Goal: Task Accomplishment & Management: Manage account settings

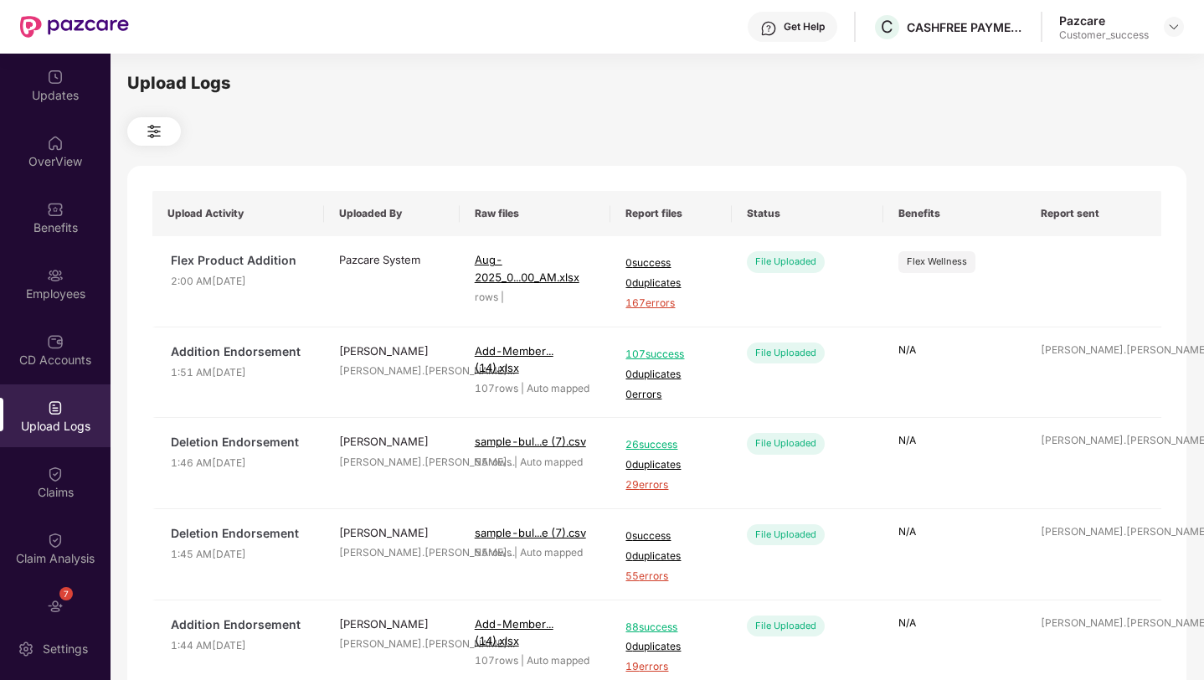
scroll to position [400, 0]
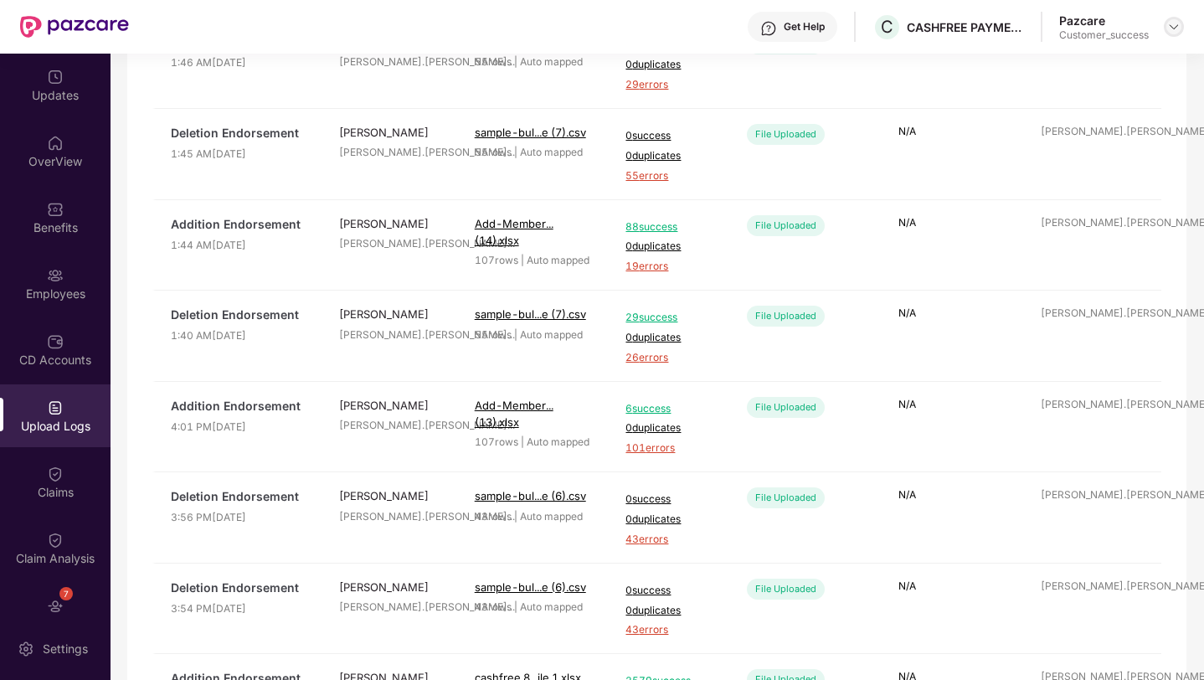
click at [1171, 29] on img at bounding box center [1173, 26] width 13 height 13
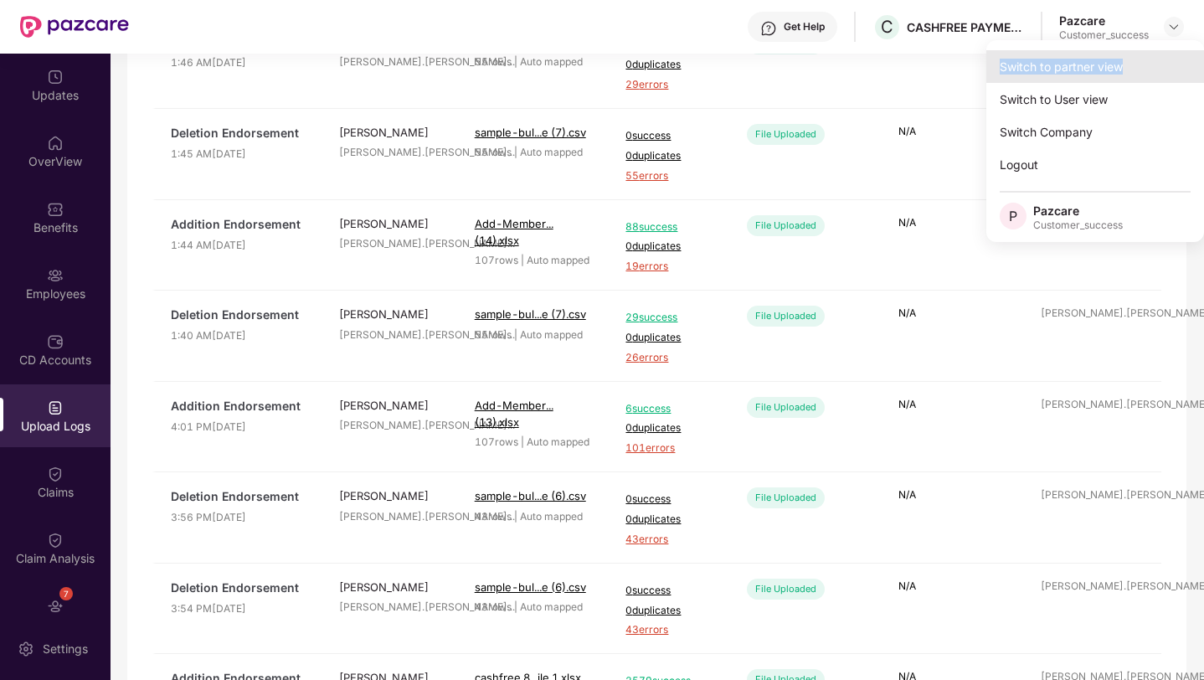
click at [1152, 59] on div "Switch to partner view" at bounding box center [1095, 66] width 218 height 33
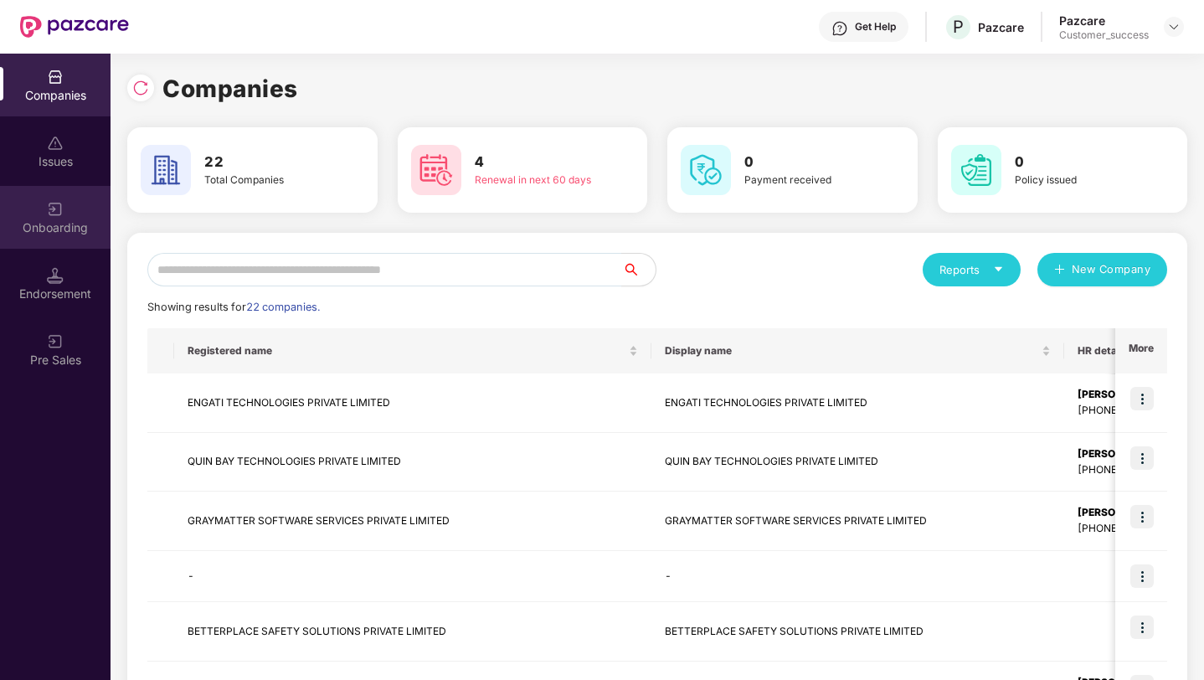
click at [80, 229] on div "Onboarding" at bounding box center [55, 227] width 110 height 17
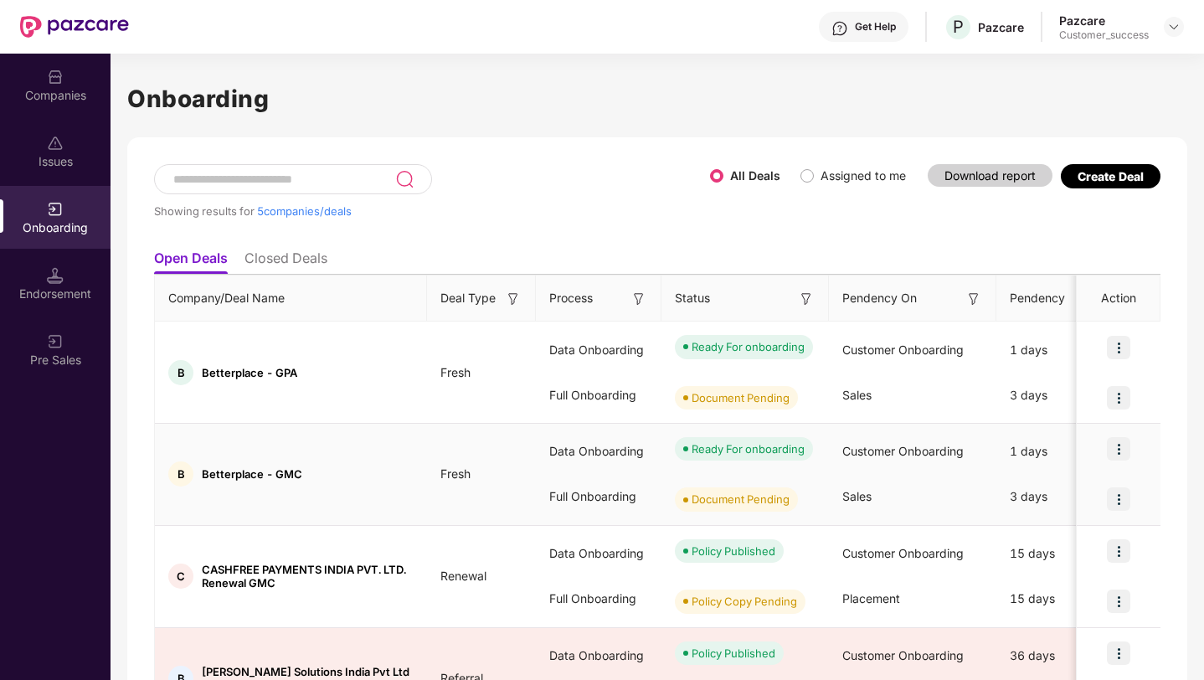
click at [1117, 451] on img at bounding box center [1118, 448] width 23 height 23
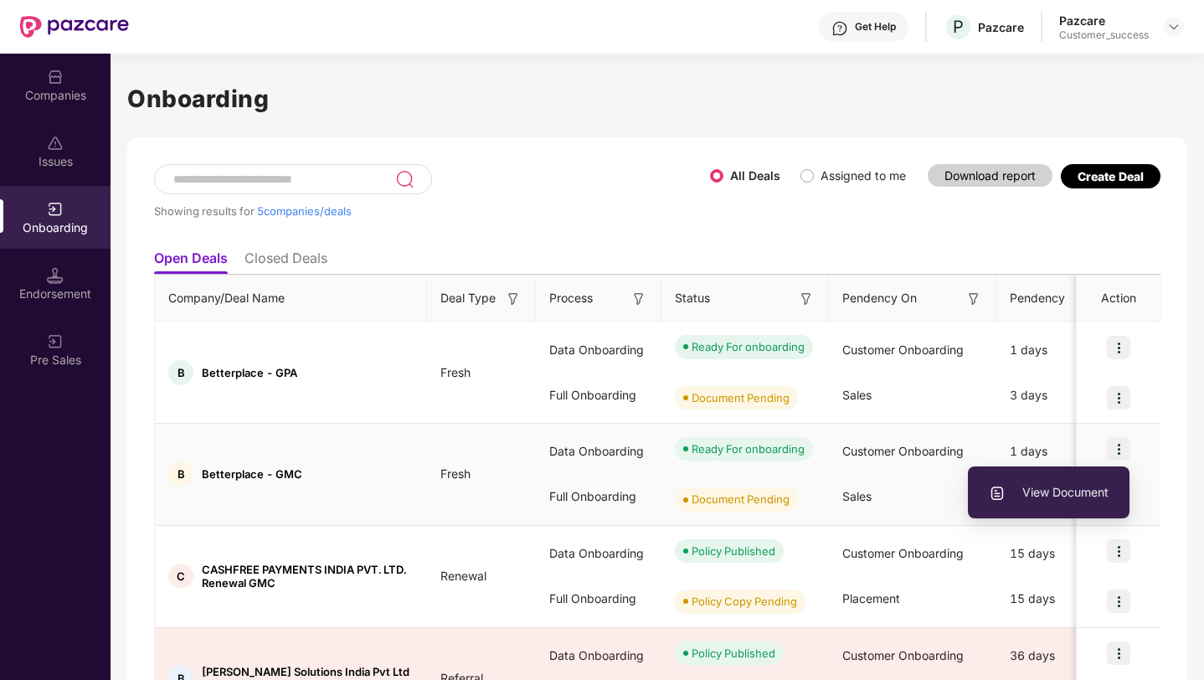
click at [1082, 494] on span "View Document" at bounding box center [1049, 492] width 120 height 18
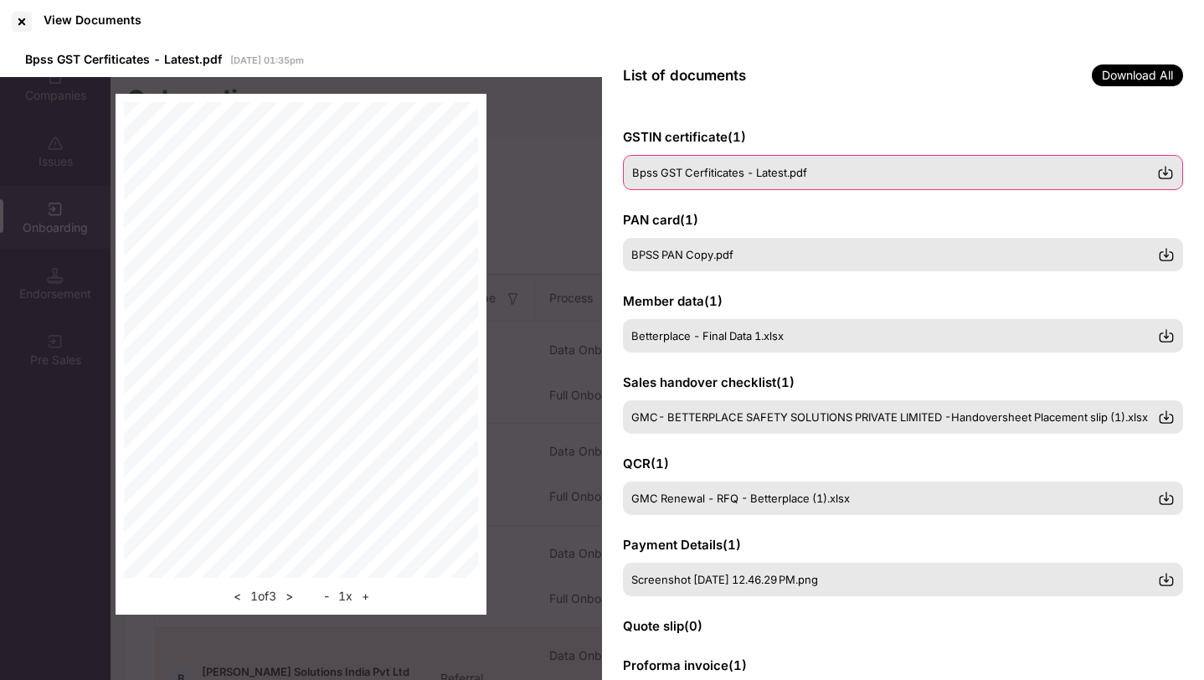
click at [1166, 178] on img at bounding box center [1165, 172] width 17 height 17
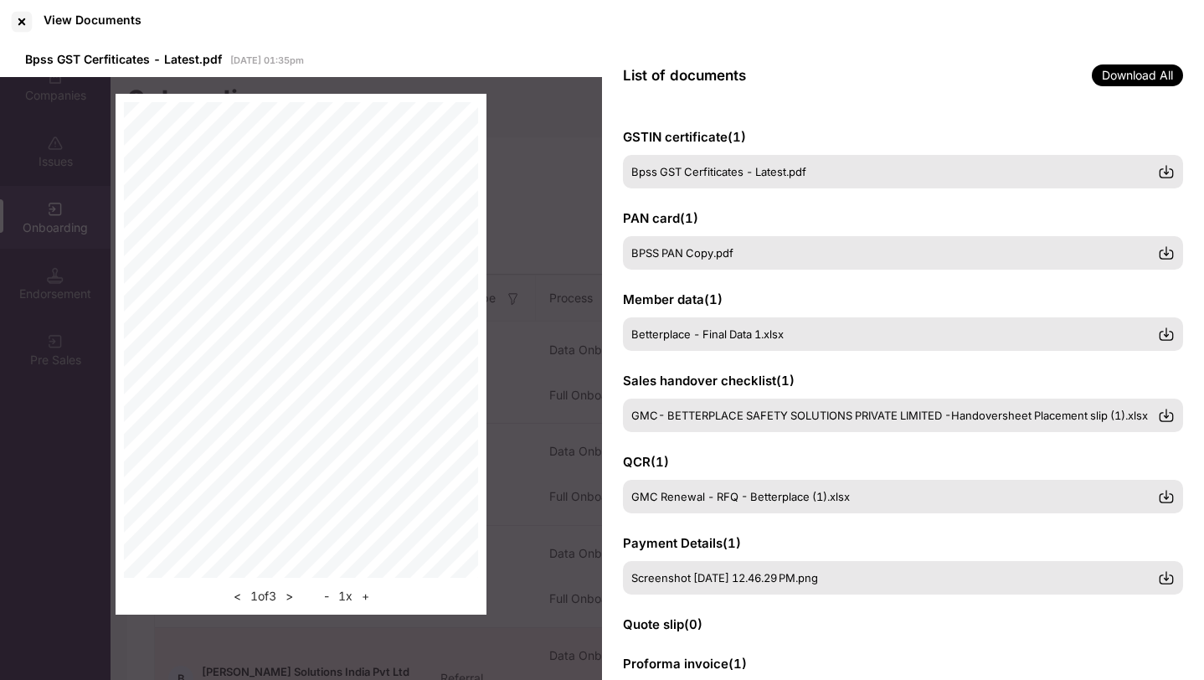
click at [20, 19] on div at bounding box center [21, 21] width 27 height 27
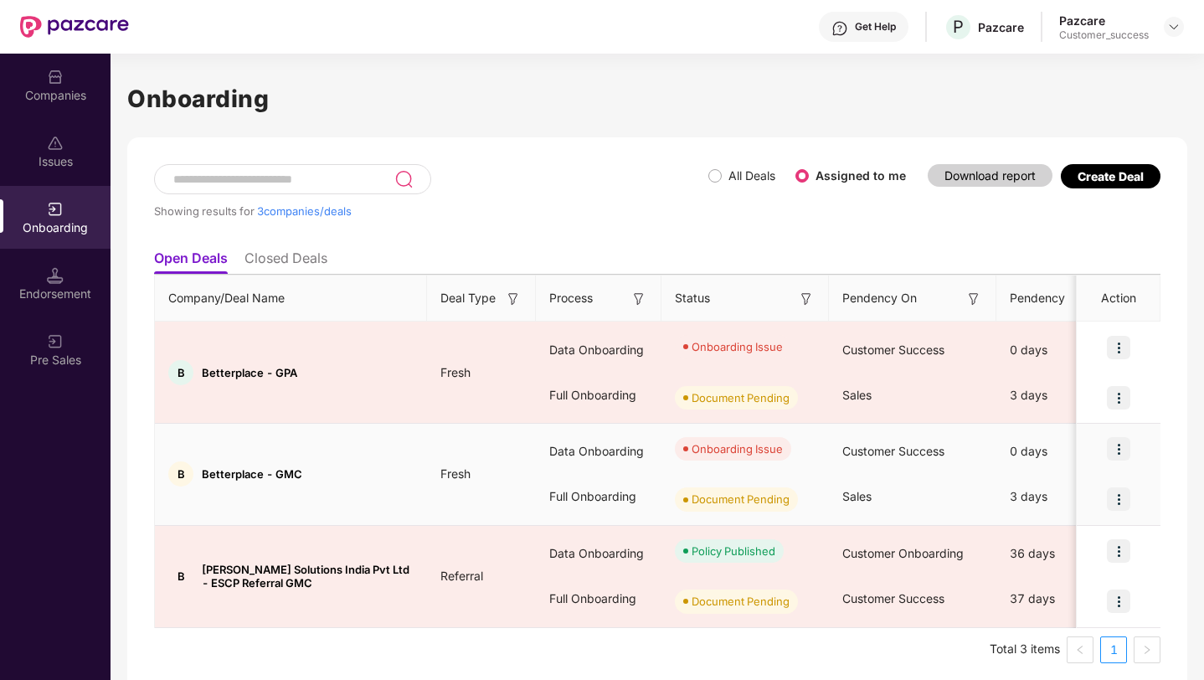
click at [1118, 449] on img at bounding box center [1118, 448] width 23 height 23
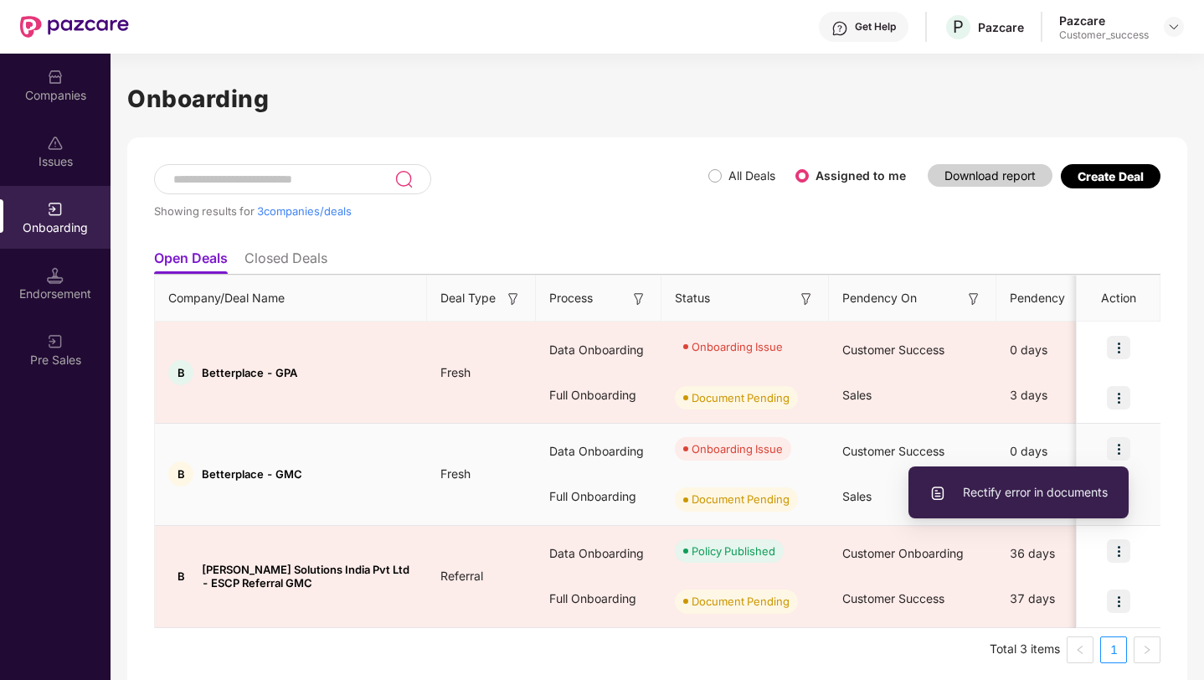
click at [1069, 485] on span "Rectify error in documents" at bounding box center [1018, 492] width 178 height 18
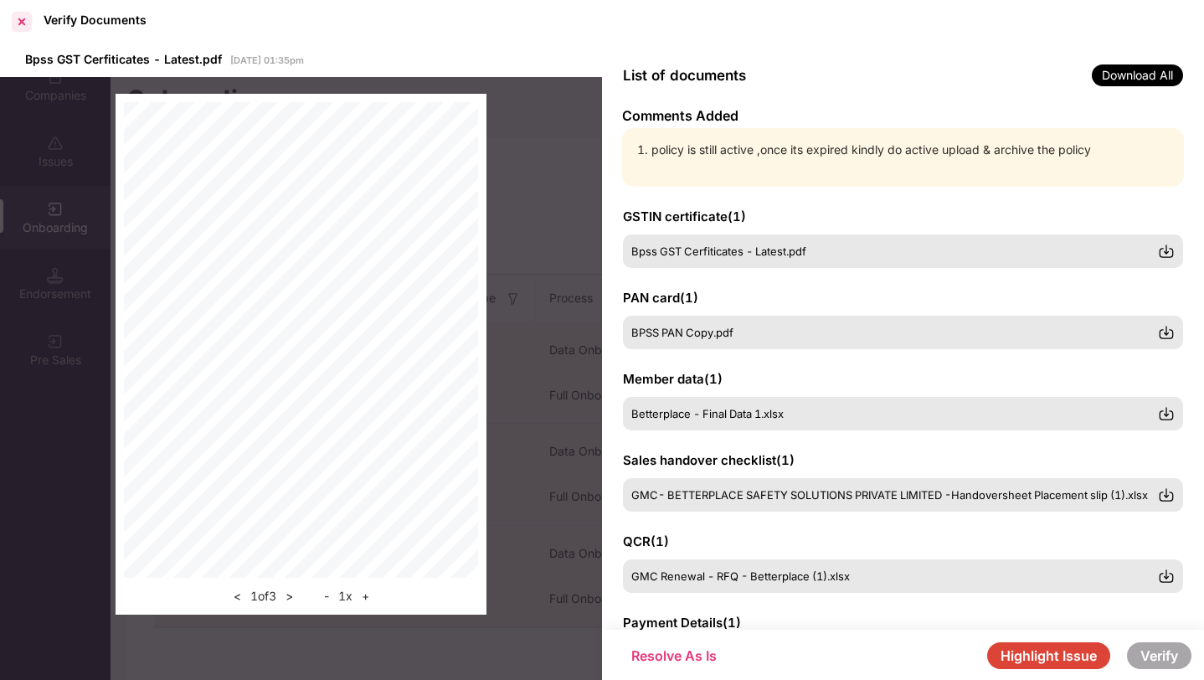
click at [17, 18] on div at bounding box center [21, 21] width 27 height 27
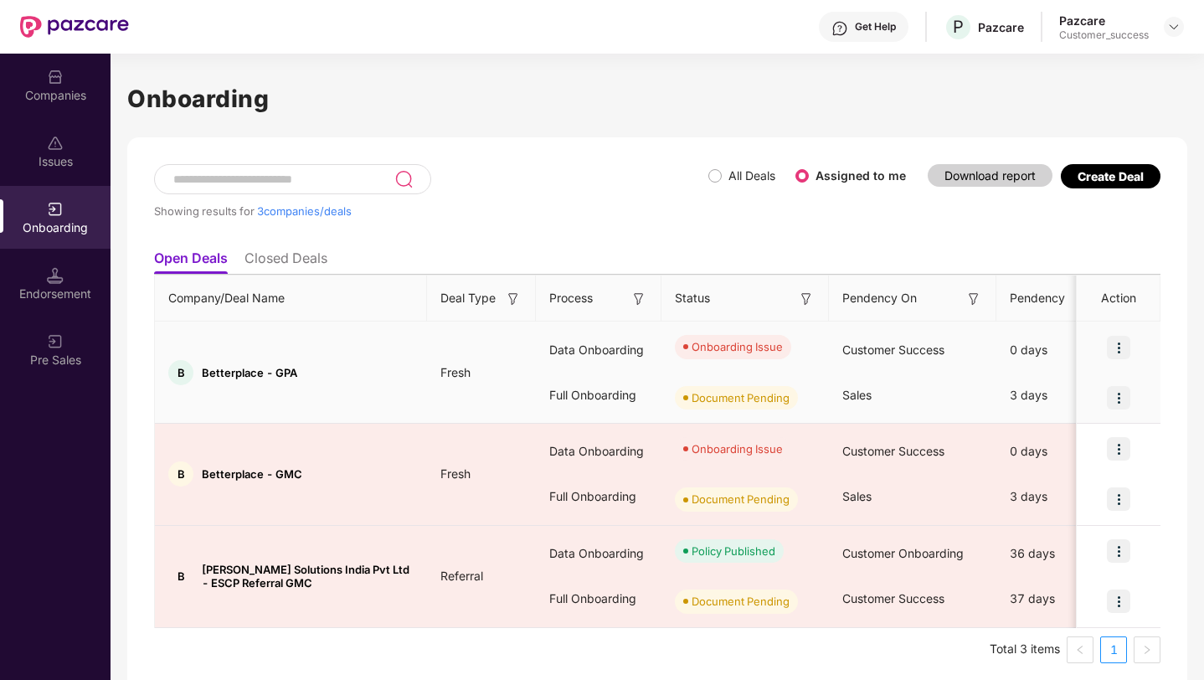
click at [1125, 347] on img at bounding box center [1118, 347] width 23 height 23
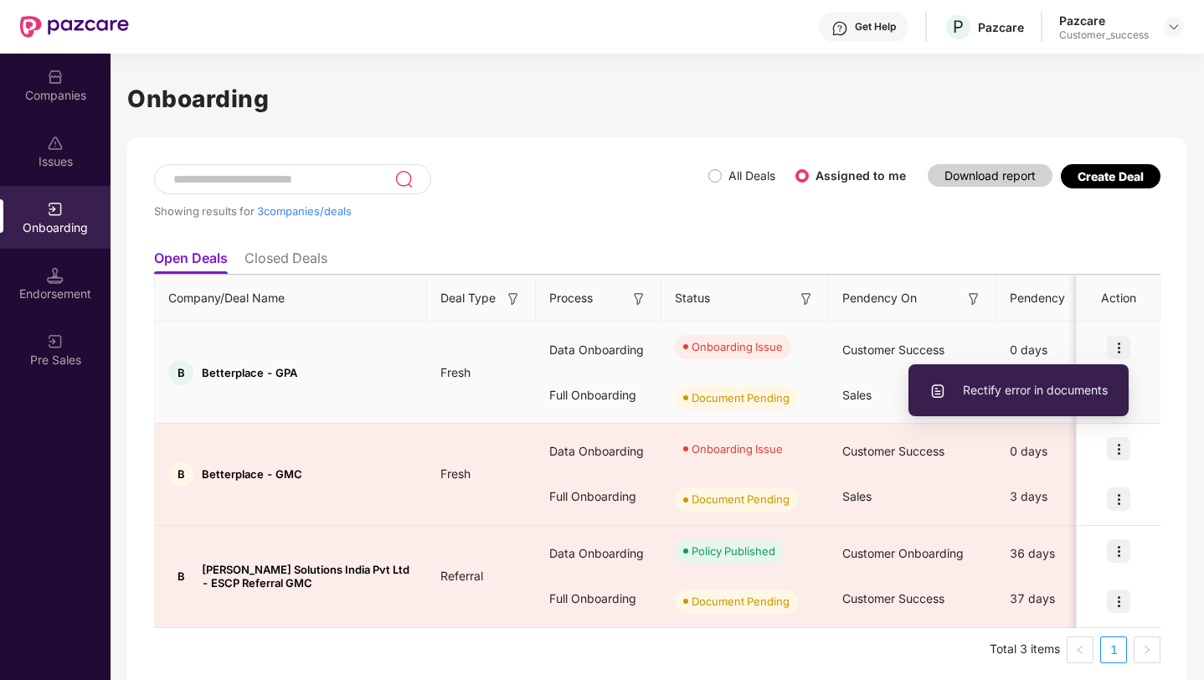
click at [1074, 389] on span "Rectify error in documents" at bounding box center [1018, 390] width 178 height 18
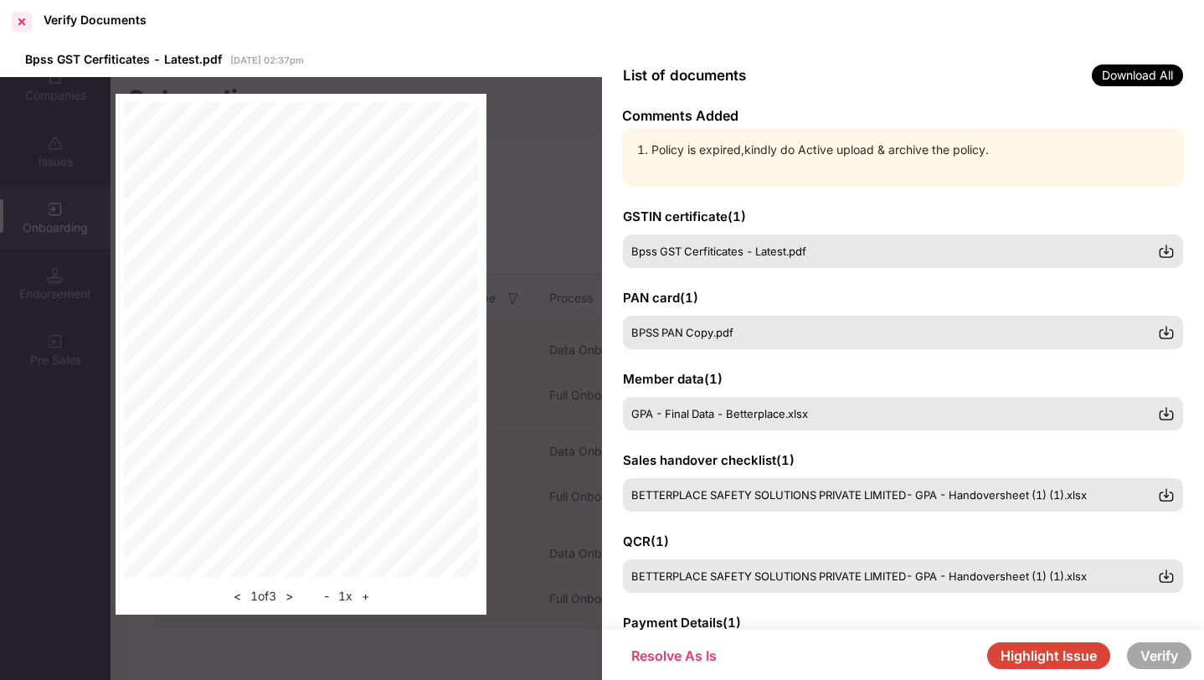
click at [22, 17] on div at bounding box center [21, 21] width 27 height 27
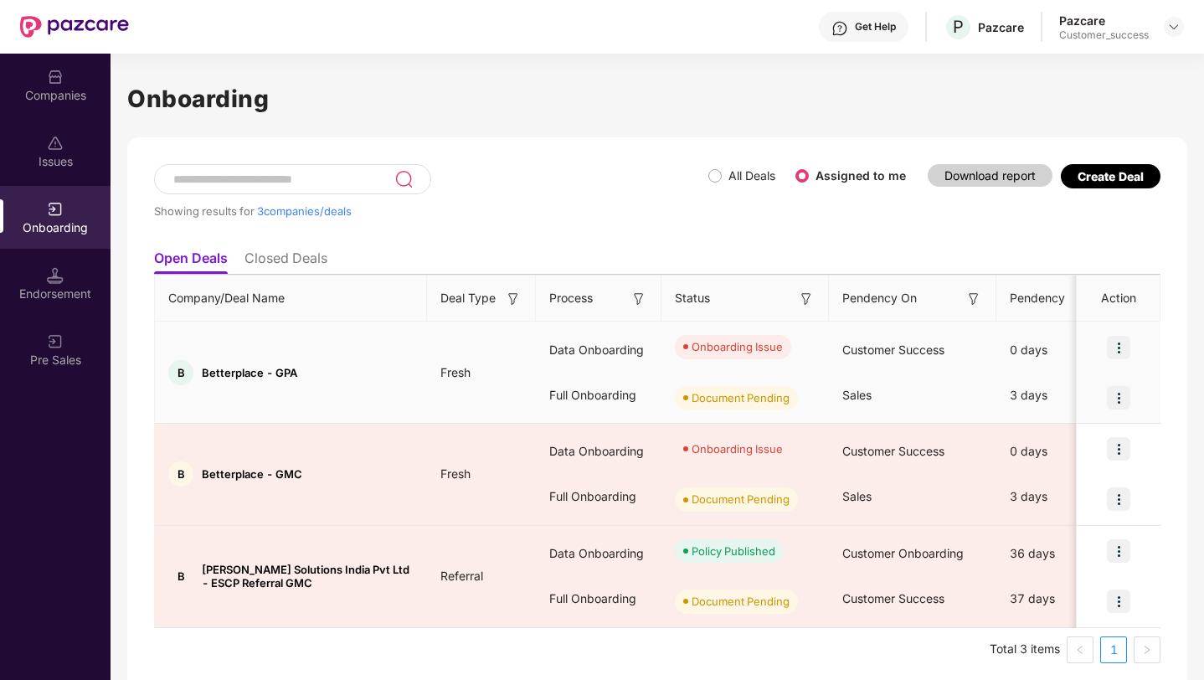
click at [1118, 344] on img at bounding box center [1118, 347] width 23 height 23
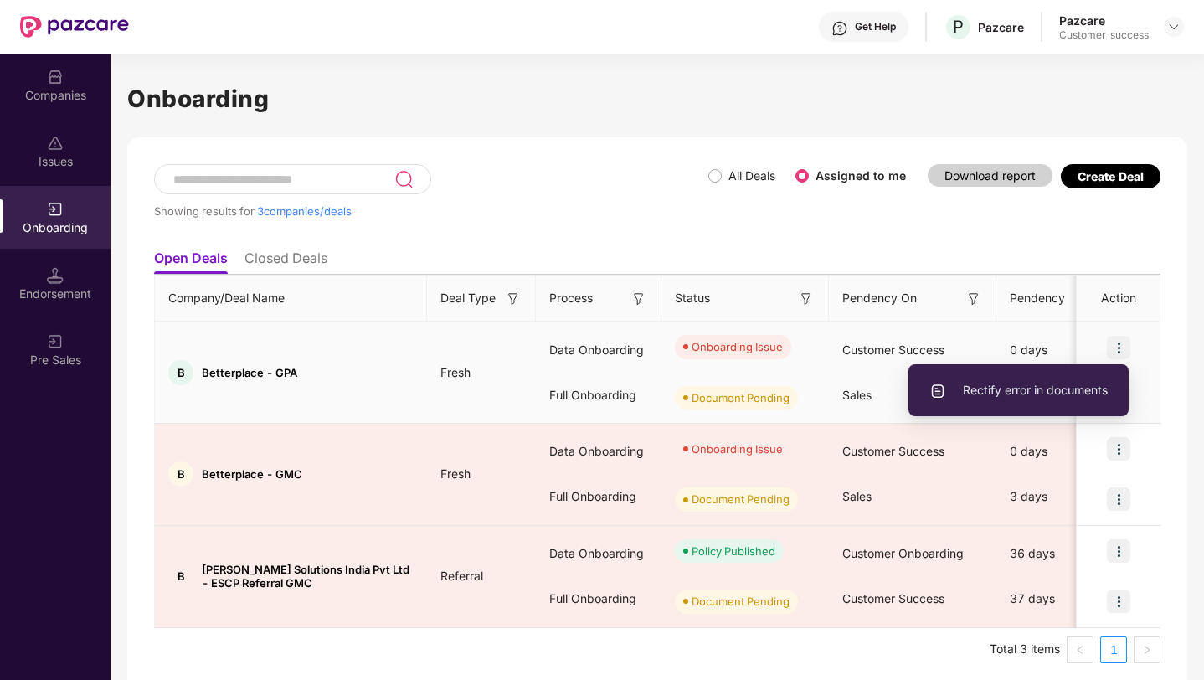
click at [1037, 393] on span "Rectify error in documents" at bounding box center [1018, 390] width 178 height 18
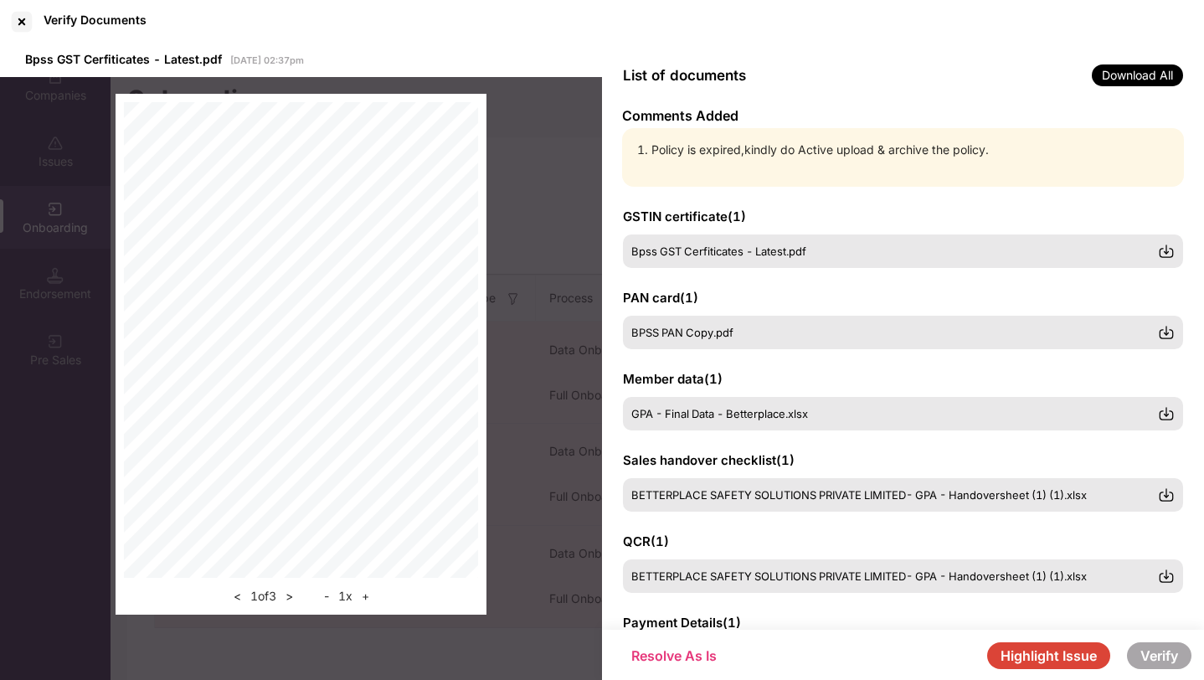
drag, startPoint x: 658, startPoint y: 150, endPoint x: 936, endPoint y: 150, distance: 277.9
click at [712, 150] on li "Policy is expired,kindly do Active upload & archive the policy." at bounding box center [911, 150] width 520 height 18
click at [715, 255] on span "Bpss GST Cerfiticates - Latest.pdf" at bounding box center [719, 251] width 175 height 13
click at [718, 327] on span "BPSS PAN Copy.pdf" at bounding box center [683, 332] width 102 height 13
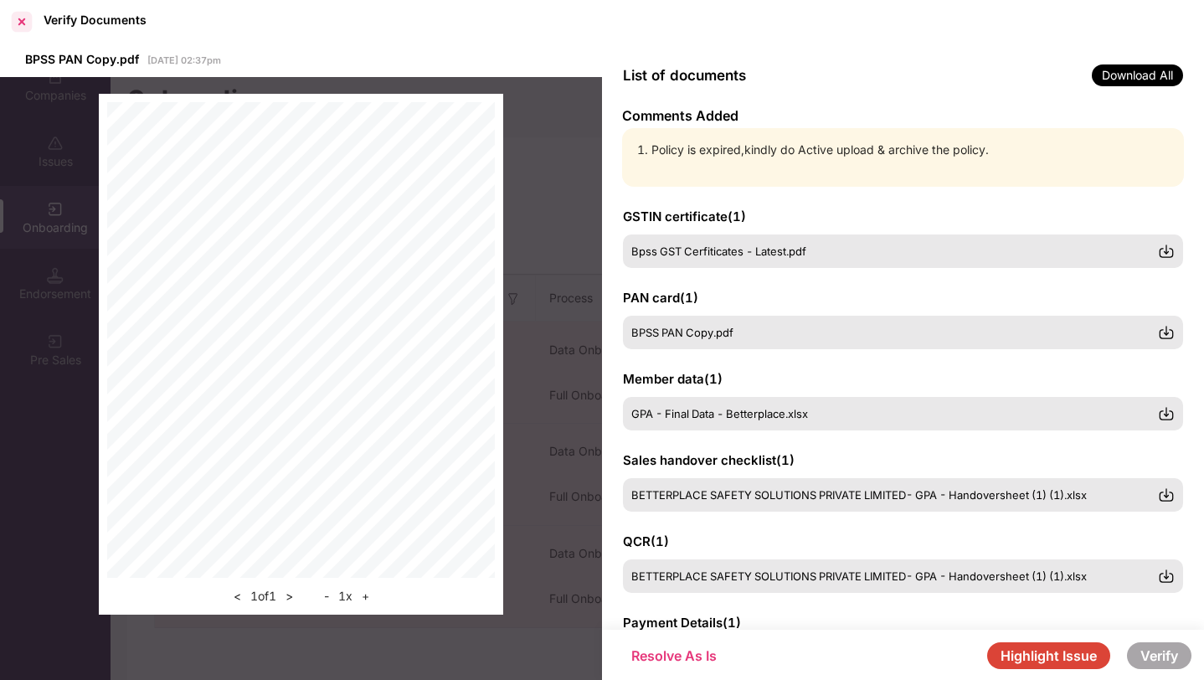
click at [22, 23] on div at bounding box center [21, 21] width 27 height 27
